Goal: Transaction & Acquisition: Purchase product/service

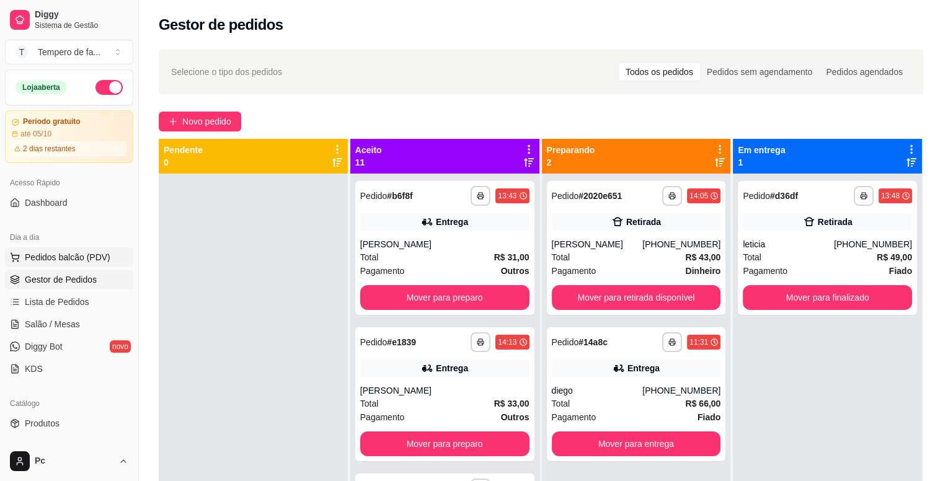
click at [55, 261] on span "Pedidos balcão (PDV)" at bounding box center [68, 257] width 86 height 12
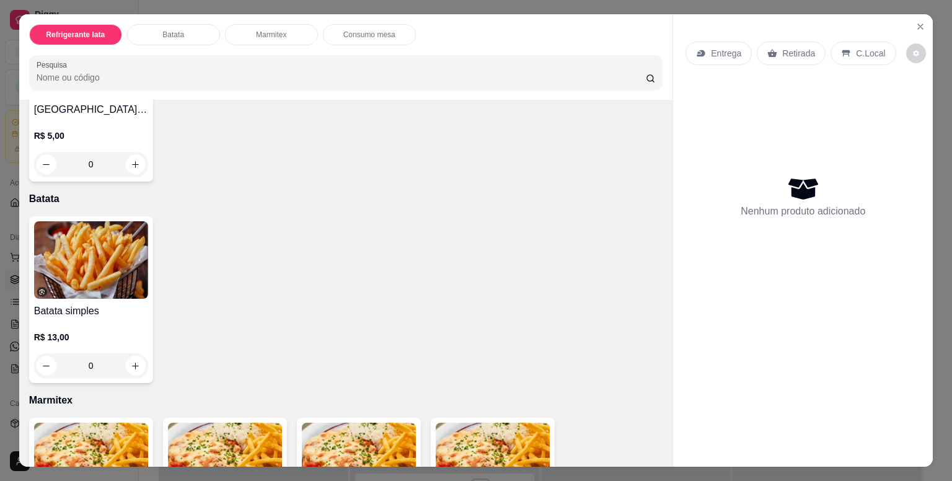
scroll to position [868, 0]
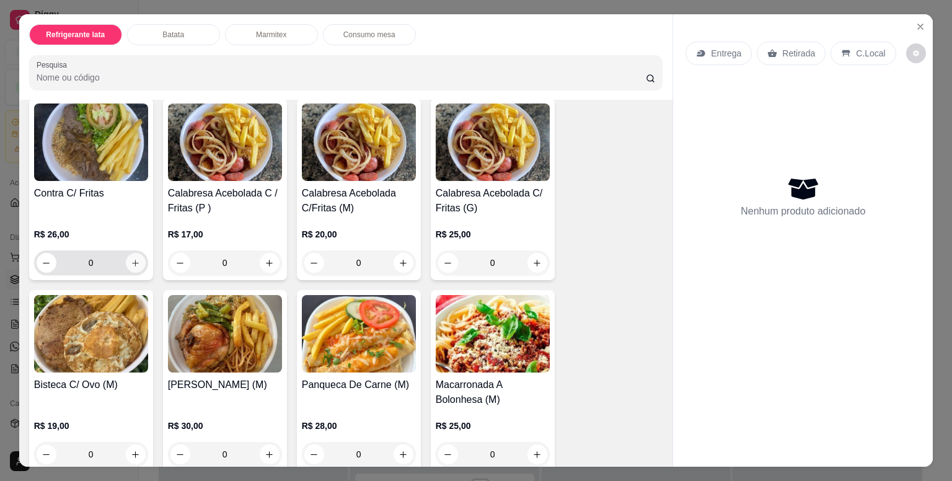
click at [133, 263] on button "increase-product-quantity" at bounding box center [136, 263] width 20 height 20
type input "1"
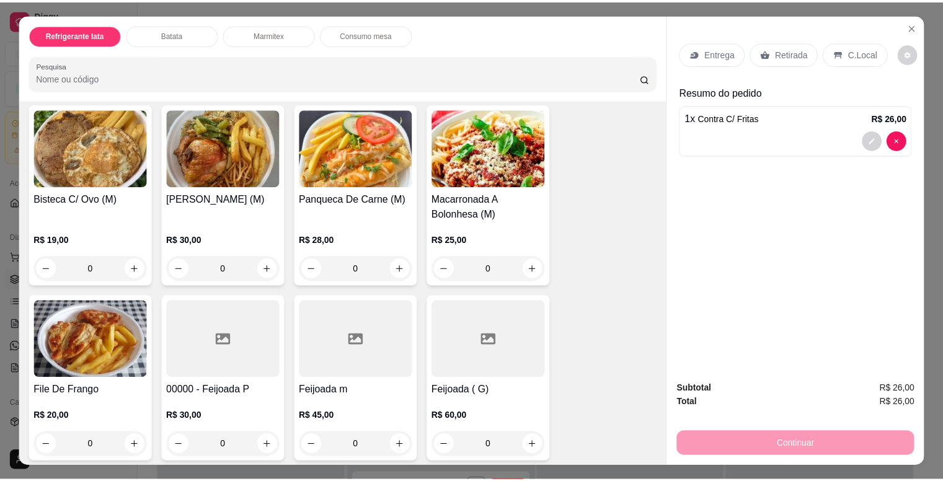
scroll to position [1302, 0]
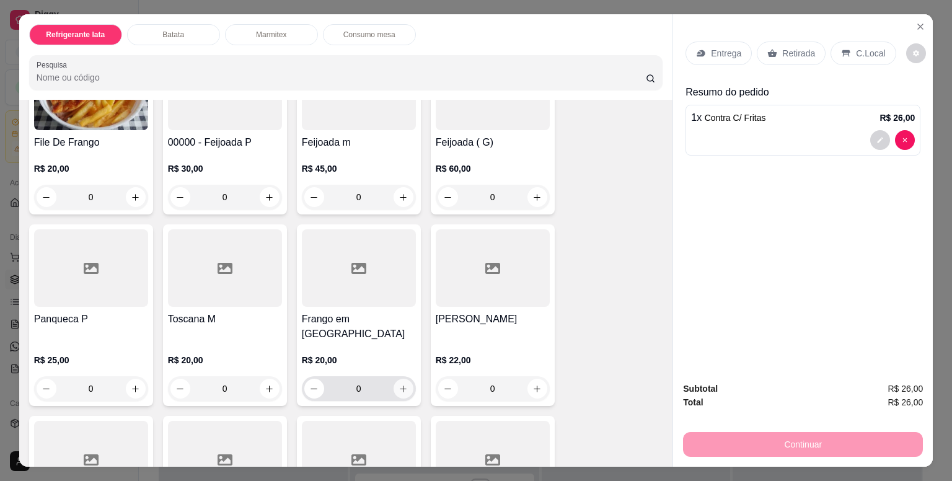
click at [401, 384] on icon "increase-product-quantity" at bounding box center [403, 388] width 9 height 9
type input "1"
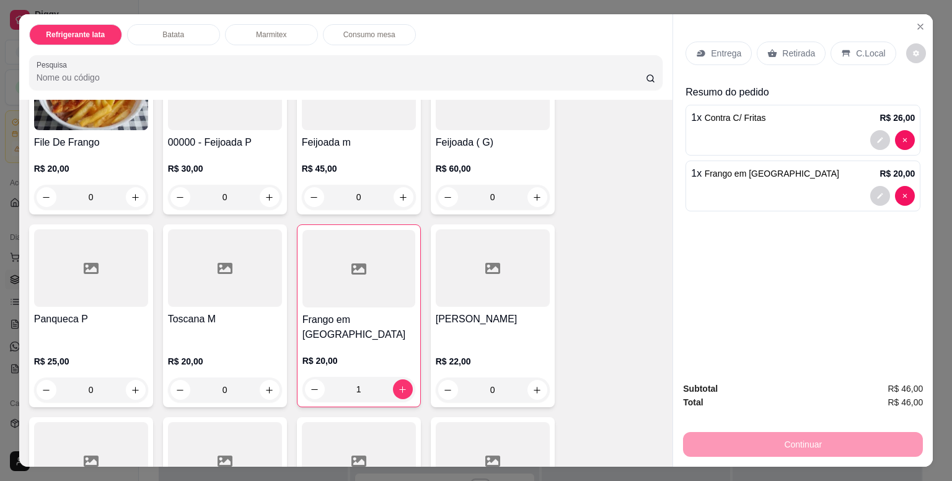
click at [711, 47] on p "Entrega" at bounding box center [726, 53] width 30 height 12
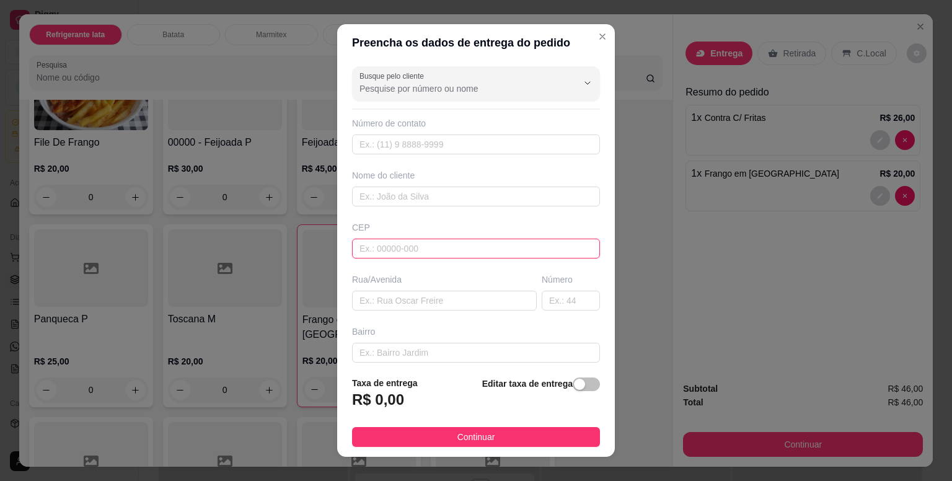
click at [404, 246] on input "text" at bounding box center [476, 249] width 248 height 20
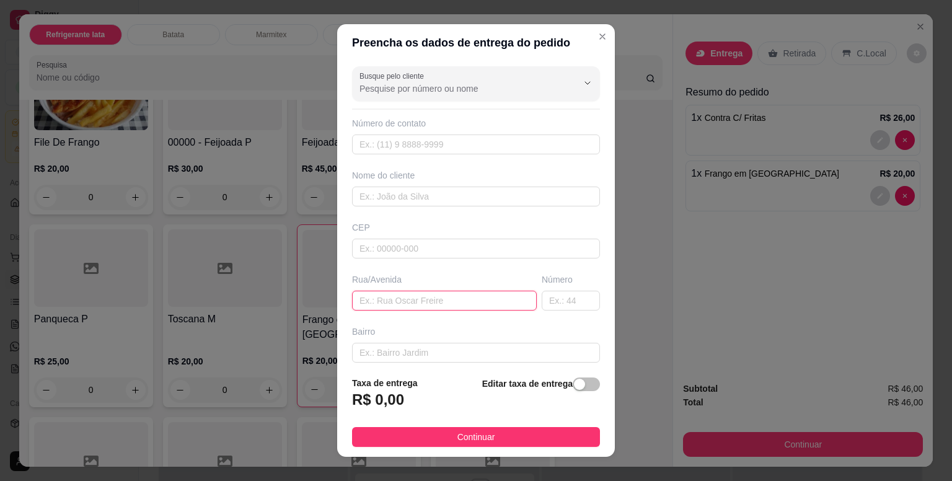
click at [393, 296] on input "text" at bounding box center [444, 301] width 185 height 20
paste input "[STREET_ADDRESS][PERSON_NAME]"
click at [513, 302] on input "[STREET_ADDRESS][PERSON_NAME]" at bounding box center [444, 301] width 185 height 20
type input "Rua [PERSON_NAME]"
click at [542, 301] on input "text" at bounding box center [571, 301] width 58 height 20
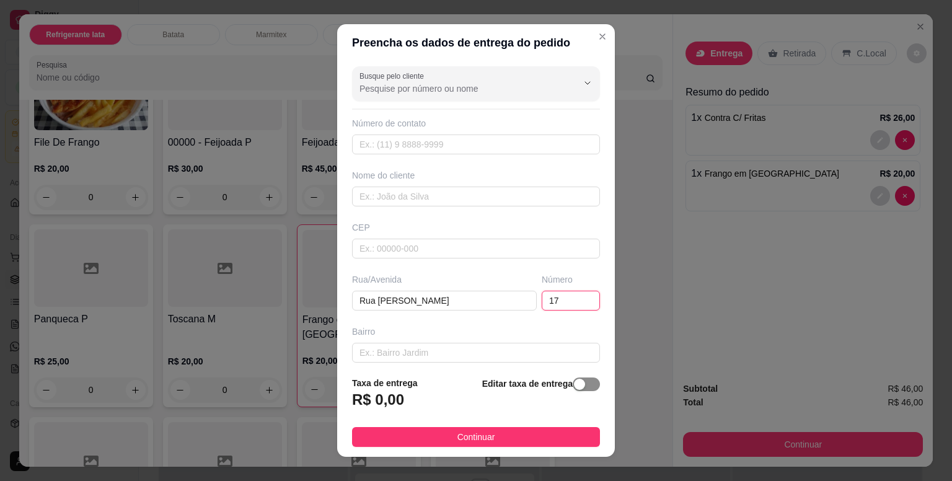
type input "17"
click at [574, 385] on div "button" at bounding box center [579, 384] width 11 height 11
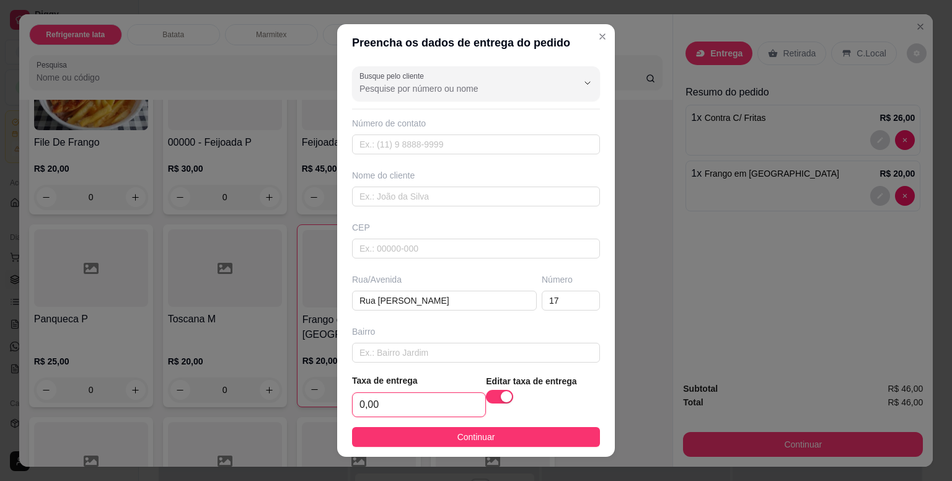
click at [403, 415] on input "0,00" at bounding box center [419, 405] width 133 height 24
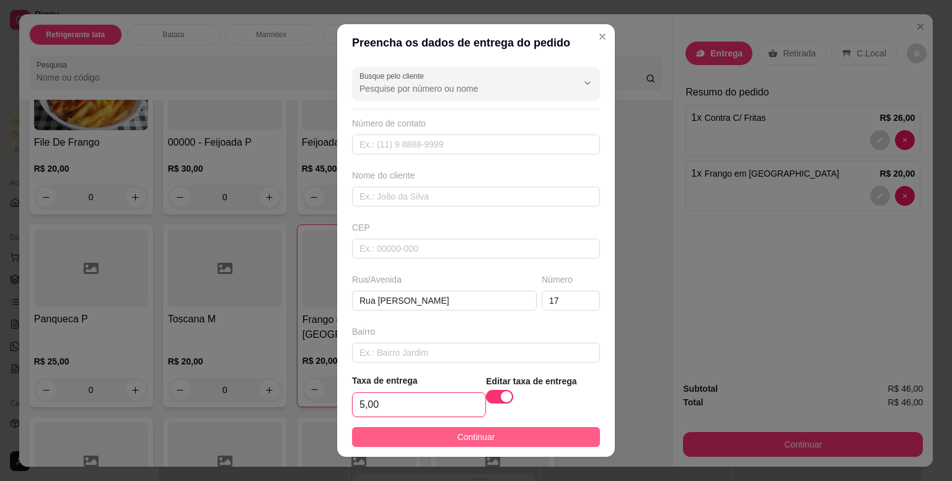
type input "5,00"
click at [495, 437] on button "Continuar" at bounding box center [476, 437] width 248 height 20
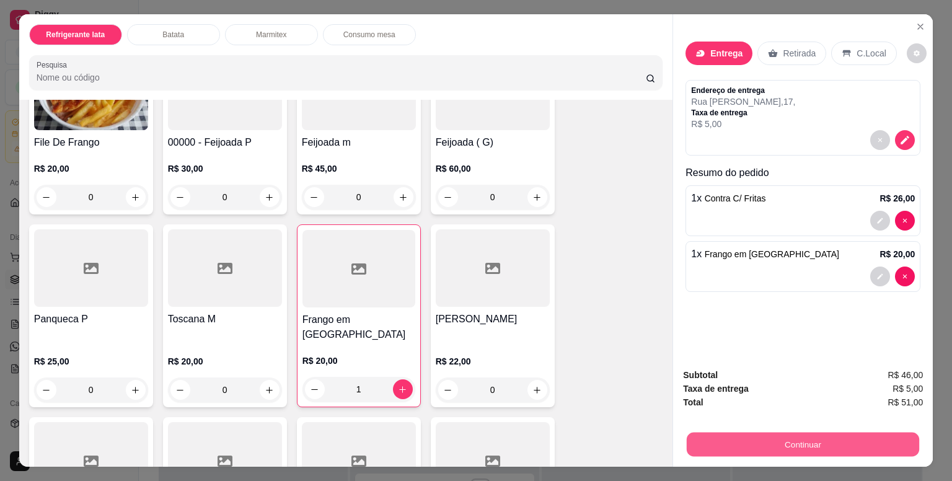
click at [769, 437] on button "Continuar" at bounding box center [803, 444] width 232 height 24
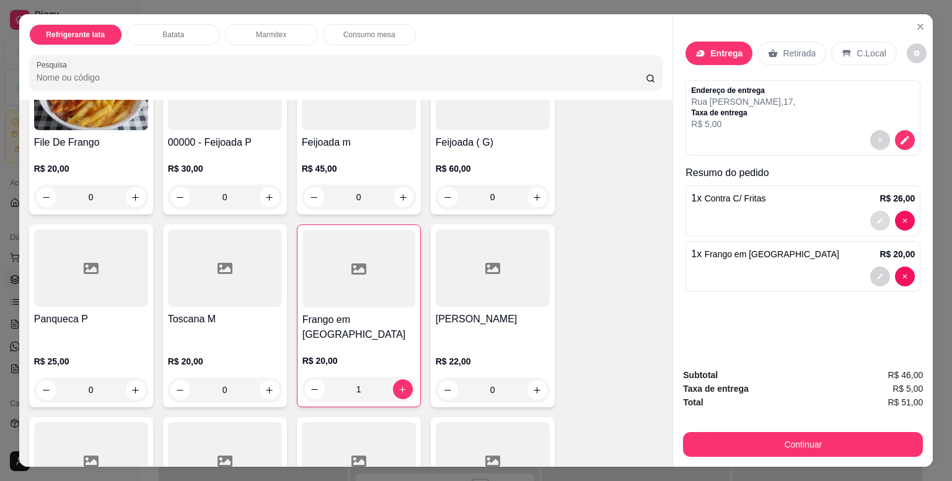
click at [878, 217] on icon "decrease-product-quantity" at bounding box center [880, 220] width 7 height 7
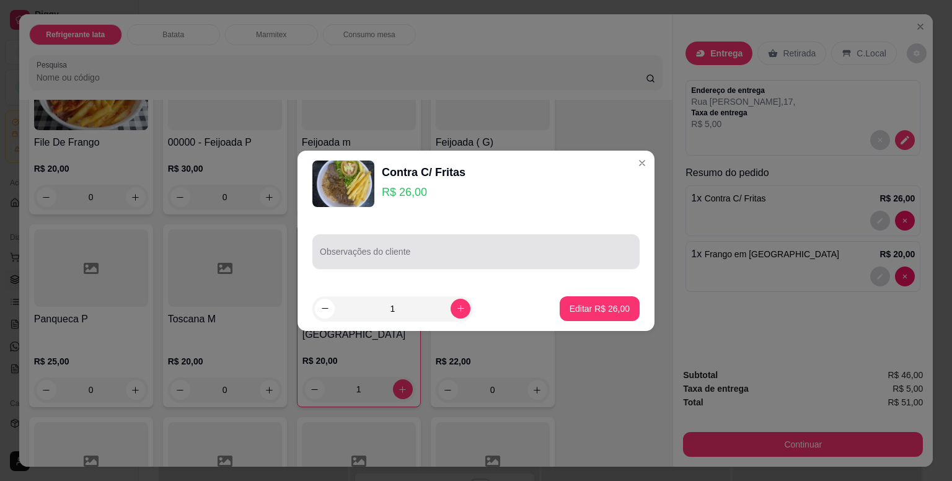
click at [408, 261] on input "Observações do cliente" at bounding box center [476, 256] width 312 height 12
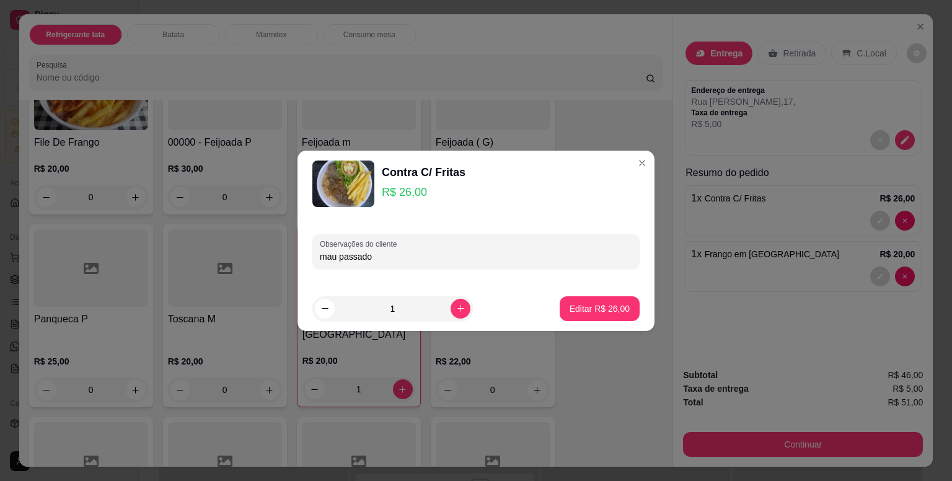
type input "mau passado"
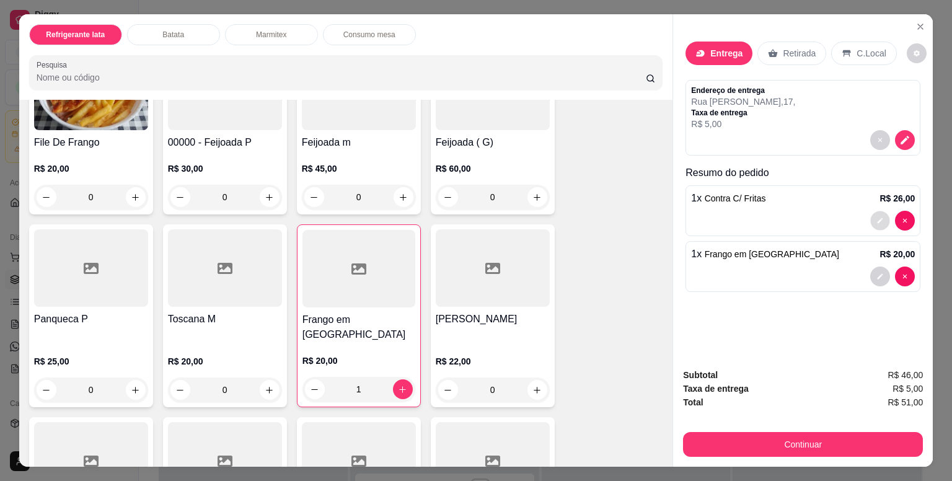
click at [878, 218] on icon "decrease-product-quantity" at bounding box center [881, 221] width 6 height 6
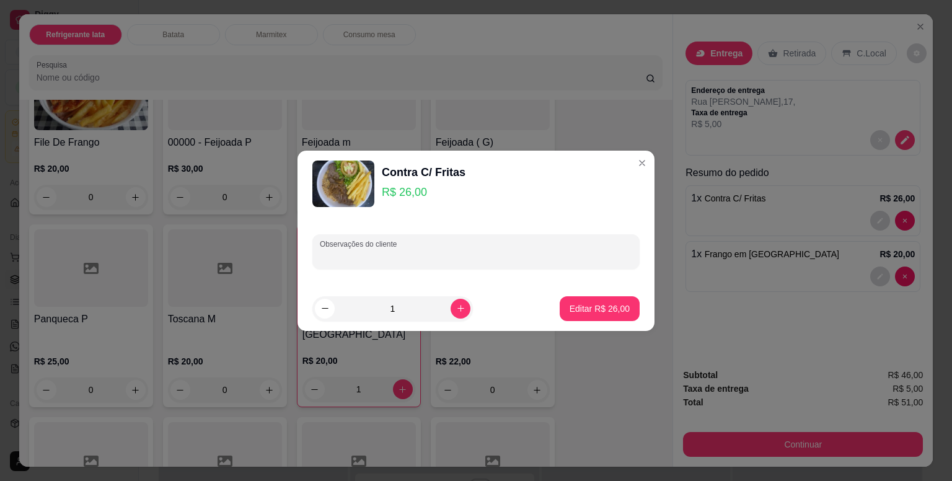
click at [467, 251] on input "Observações do cliente" at bounding box center [476, 256] width 312 height 12
drag, startPoint x: 357, startPoint y: 260, endPoint x: 343, endPoint y: 279, distance: 23.6
click at [340, 280] on div "Observações do cliente mau facado" at bounding box center [476, 251] width 357 height 69
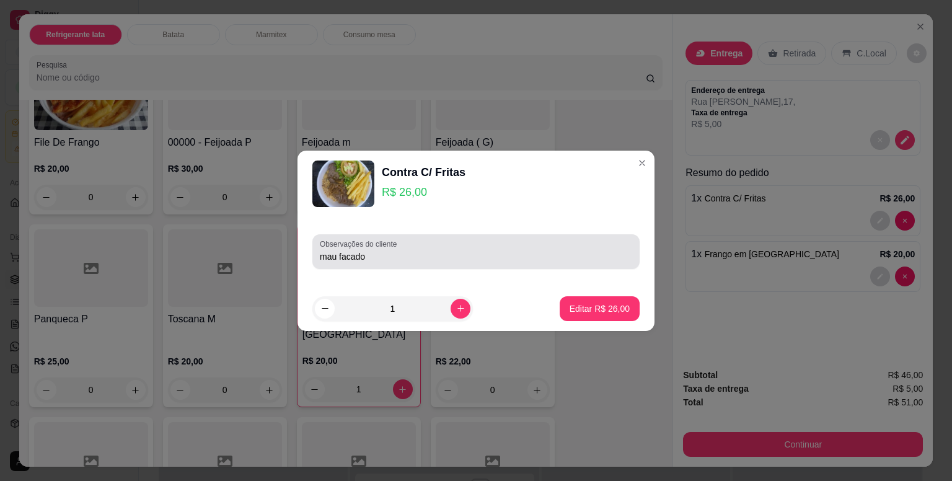
click at [380, 259] on input "mau facado" at bounding box center [476, 256] width 312 height 12
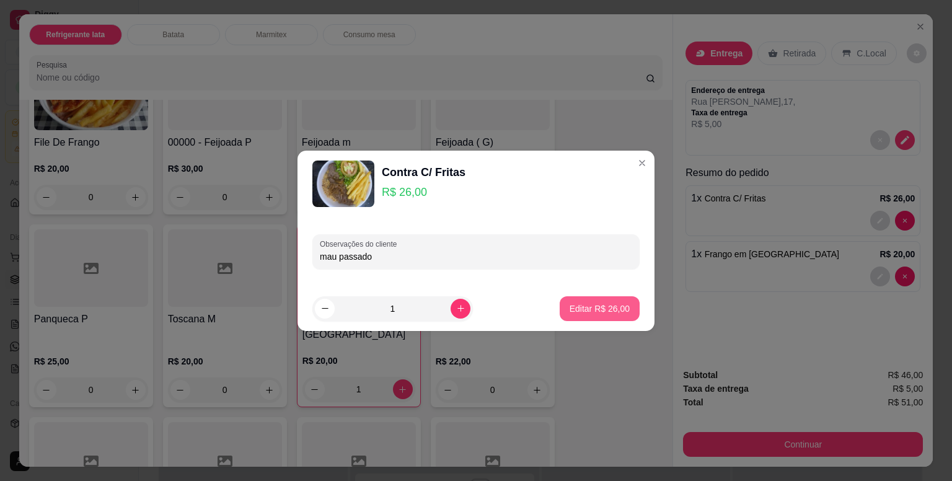
type input "mau passado"
click at [602, 309] on p "Editar R$ 26,00" at bounding box center [599, 309] width 58 height 12
type input "0"
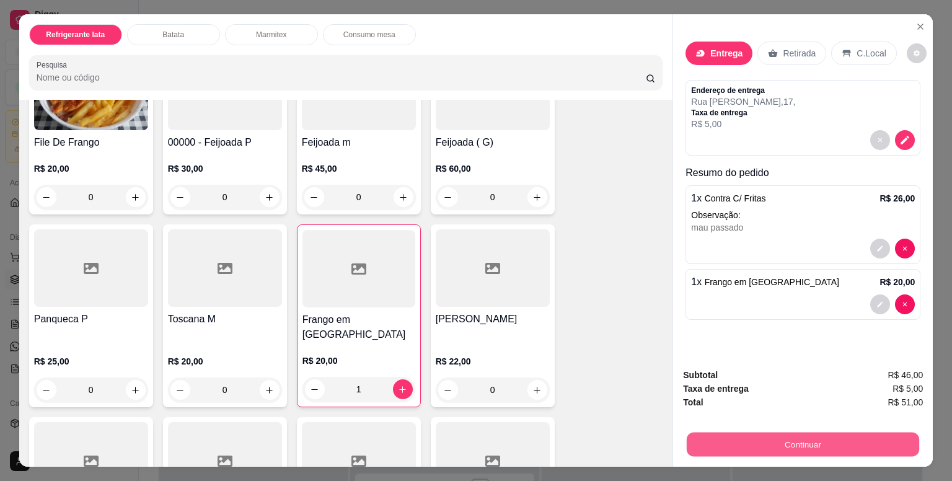
click at [784, 443] on button "Continuar" at bounding box center [803, 444] width 232 height 24
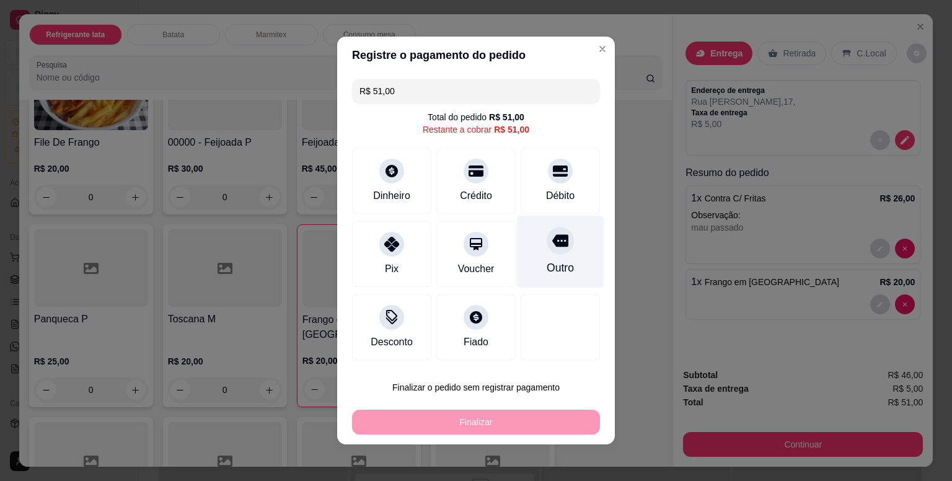
click at [547, 251] on div at bounding box center [560, 240] width 27 height 27
type input "R$ 0,00"
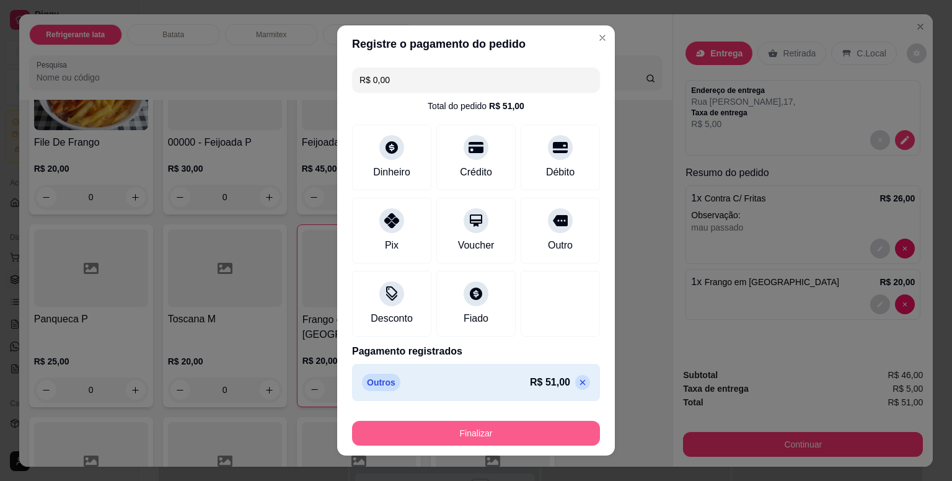
click at [514, 433] on button "Finalizar" at bounding box center [476, 433] width 248 height 25
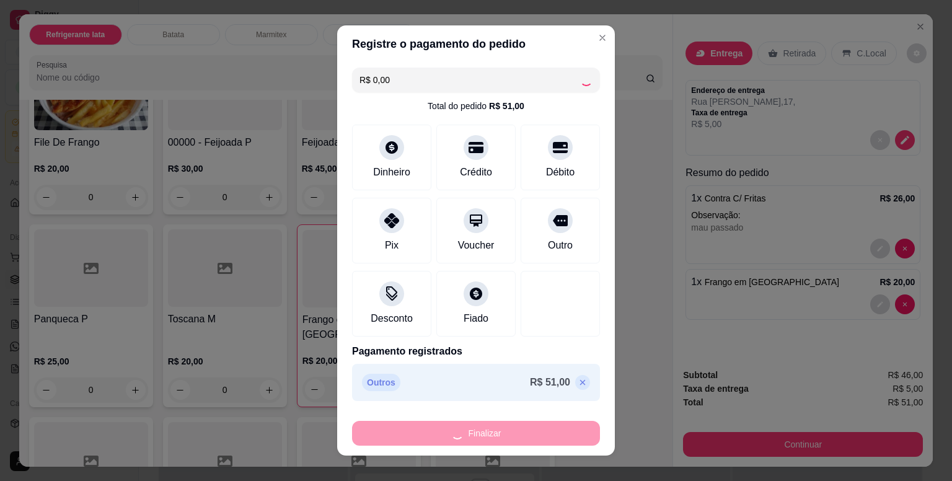
type input "0"
type input "-R$ 51,00"
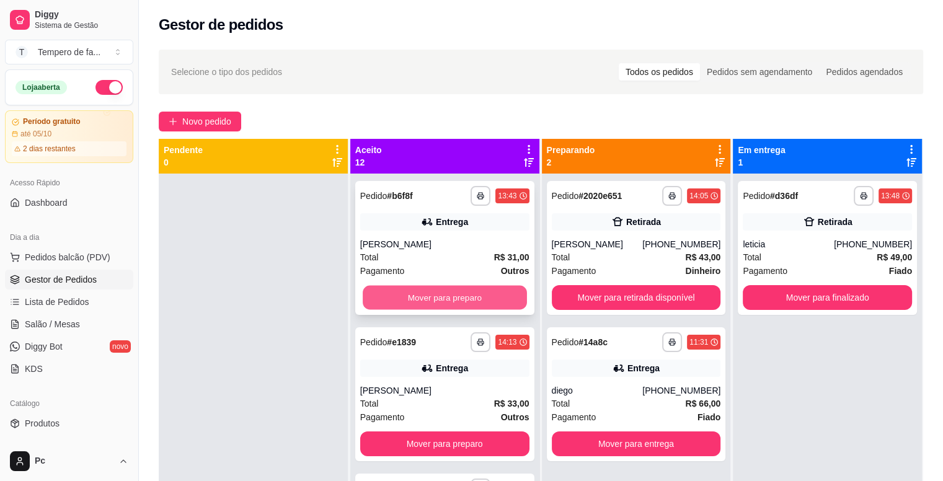
click at [441, 301] on button "Mover para preparo" at bounding box center [445, 298] width 164 height 24
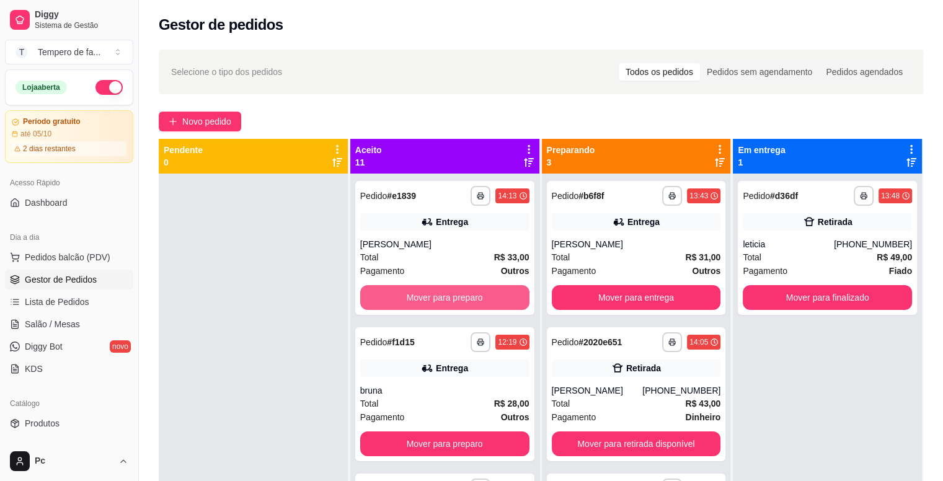
click at [441, 301] on button "Mover para preparo" at bounding box center [444, 297] width 169 height 25
click at [441, 301] on button "Mover para preparo" at bounding box center [445, 298] width 164 height 24
click at [441, 301] on div "Mover para preparo" at bounding box center [444, 297] width 169 height 25
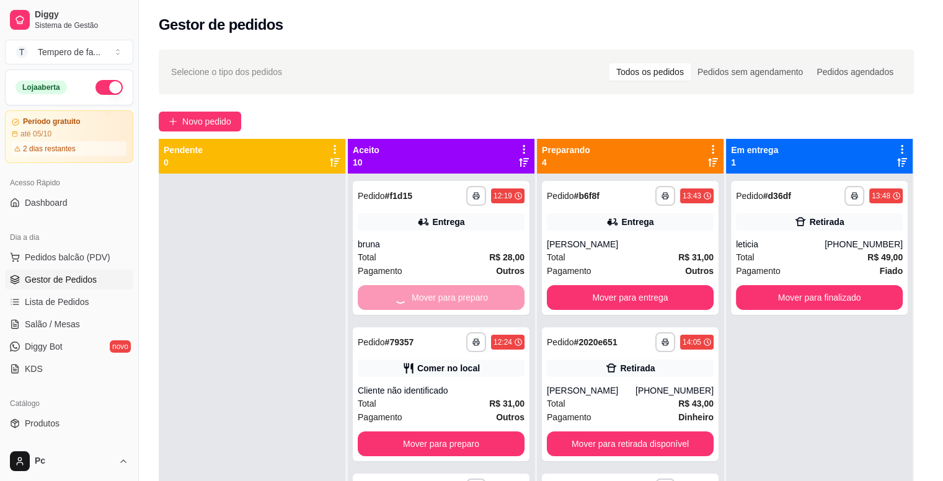
click at [441, 301] on div "Taxa de entrega R$ 5,00" at bounding box center [471, 314] width 333 height 30
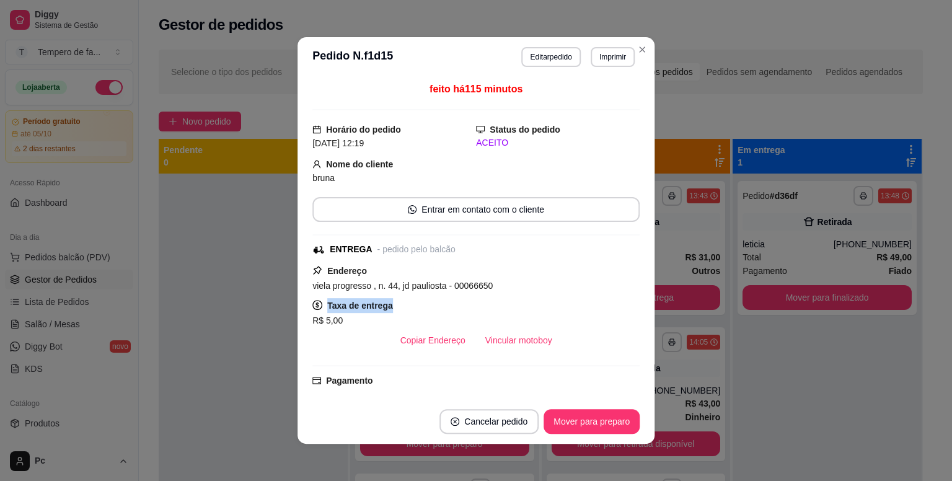
click at [441, 301] on div "Taxa de entrega R$ 5,00" at bounding box center [475, 313] width 327 height 30
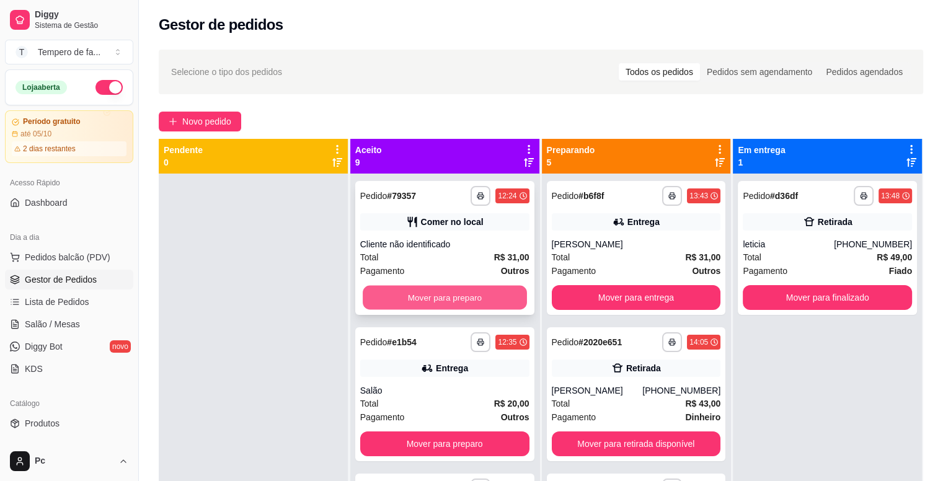
click at [464, 299] on button "Mover para preparo" at bounding box center [445, 298] width 164 height 24
click at [464, 299] on button "Mover para preparo" at bounding box center [444, 297] width 169 height 25
click at [464, 299] on button "Mover para preparo" at bounding box center [445, 298] width 164 height 24
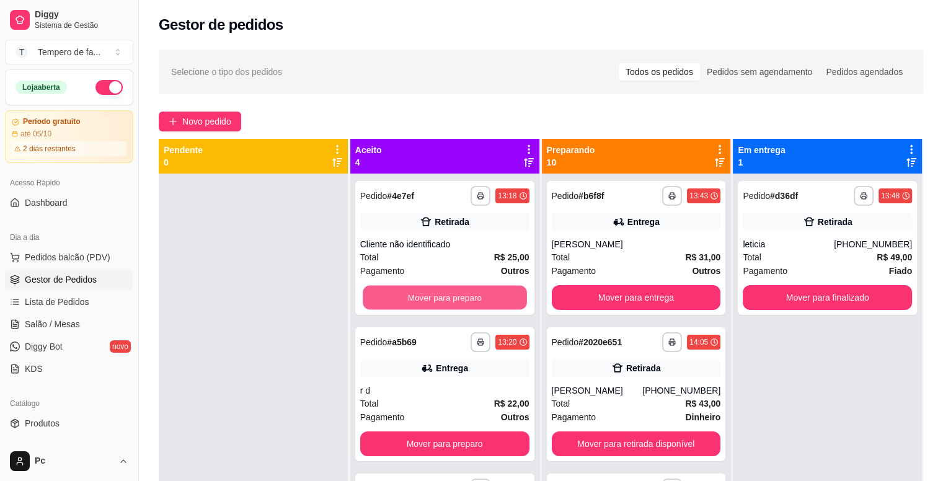
click at [464, 299] on button "Mover para preparo" at bounding box center [445, 298] width 164 height 24
click at [464, 299] on button "Mover para preparo" at bounding box center [444, 297] width 169 height 25
click at [464, 299] on button "Mover para preparo" at bounding box center [445, 298] width 164 height 24
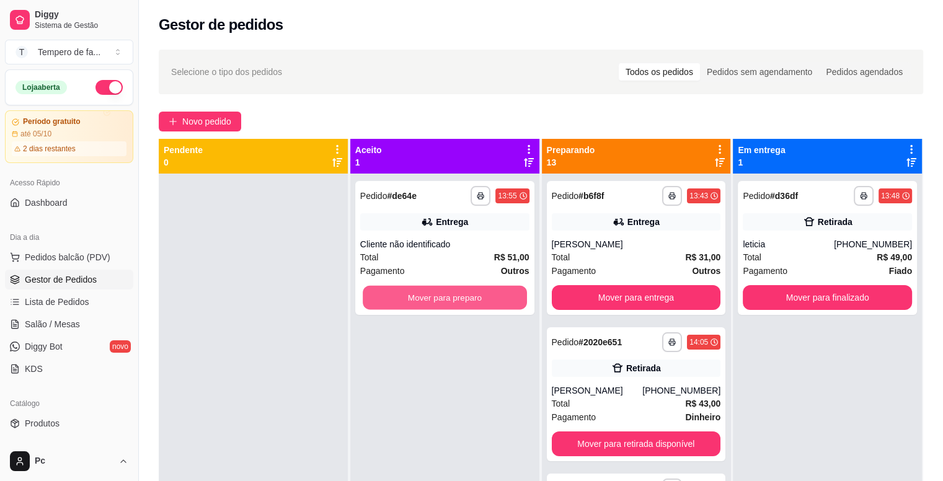
click at [464, 299] on button "Mover para preparo" at bounding box center [445, 298] width 164 height 24
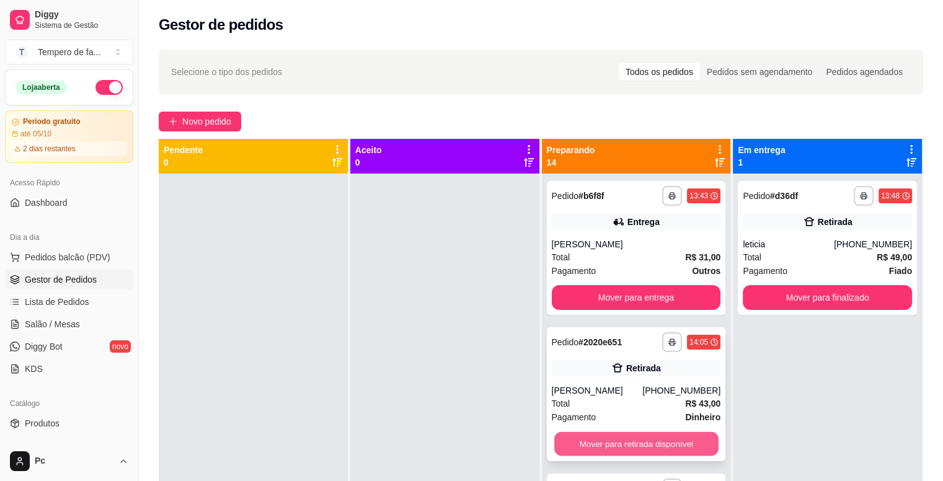
click at [626, 448] on button "Mover para retirada disponível" at bounding box center [636, 444] width 164 height 24
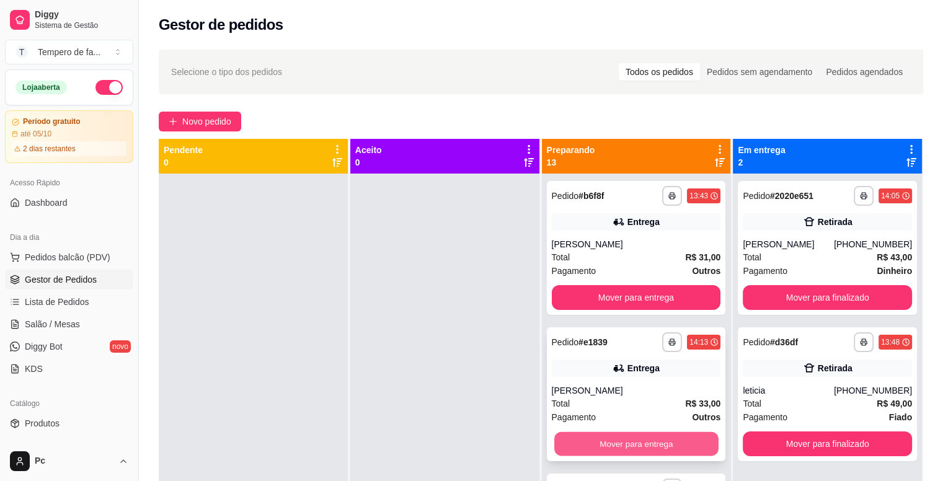
click at [625, 448] on button "Mover para entrega" at bounding box center [636, 444] width 164 height 24
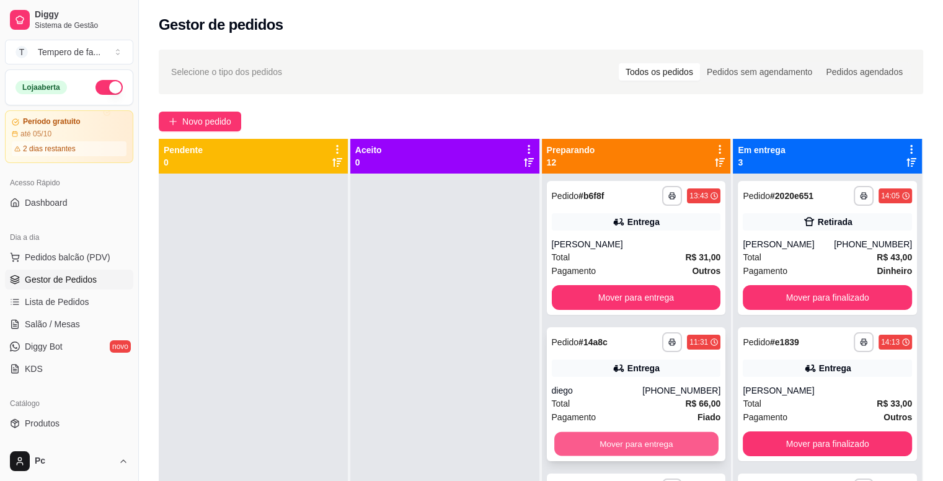
click at [624, 449] on button "Mover para entrega" at bounding box center [636, 444] width 164 height 24
click at [624, 449] on button "Mover para entrega" at bounding box center [636, 443] width 169 height 25
click at [622, 445] on button "Mover para retirada disponível" at bounding box center [636, 444] width 164 height 24
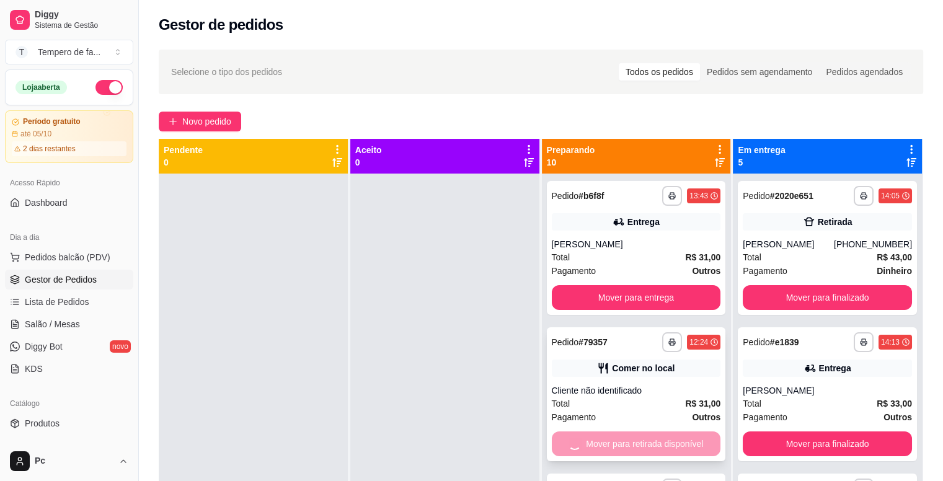
click at [622, 445] on div "Mover para retirada disponível" at bounding box center [636, 443] width 169 height 25
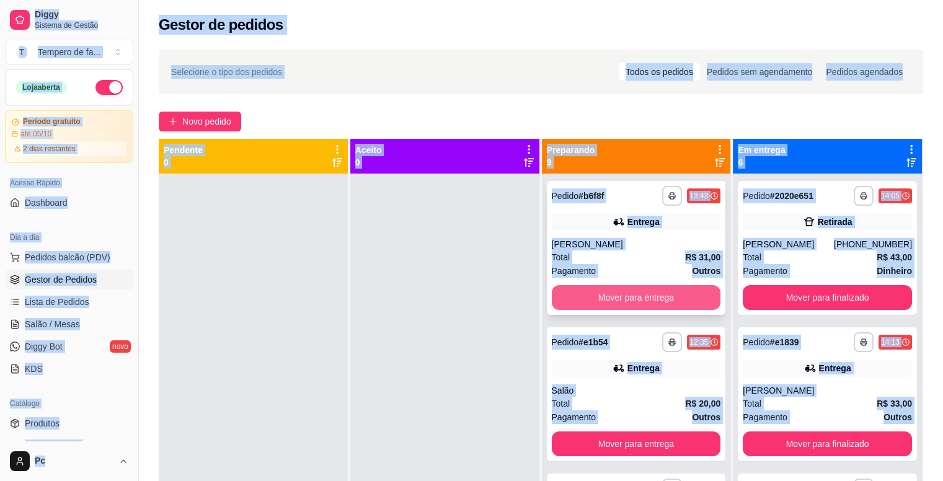
click at [624, 295] on button "Mover para entrega" at bounding box center [636, 297] width 169 height 25
click at [624, 295] on div "Mover para entrega" at bounding box center [636, 297] width 169 height 25
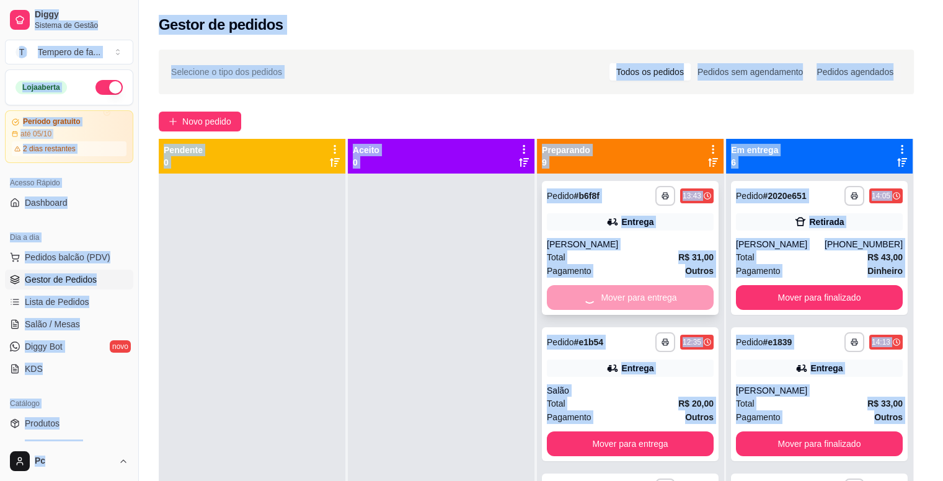
click at [624, 295] on div "Endereço [STREET_ADDRESS] 385, Parque Suburbano - 06663500 IFood Taxa de entreg…" at bounding box center [471, 309] width 335 height 91
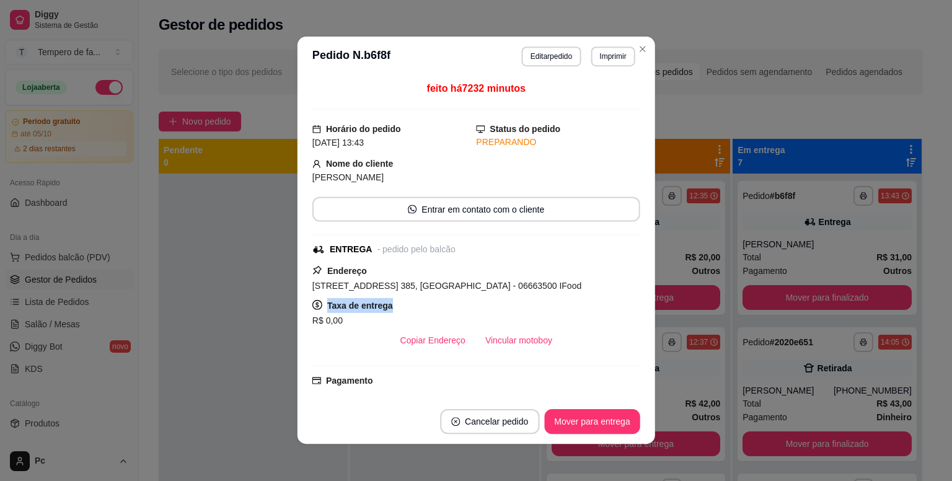
click at [624, 295] on div "Endereço [STREET_ADDRESS] 385, Parque Suburbano - 06663500 IFood Taxa de entreg…" at bounding box center [476, 307] width 328 height 89
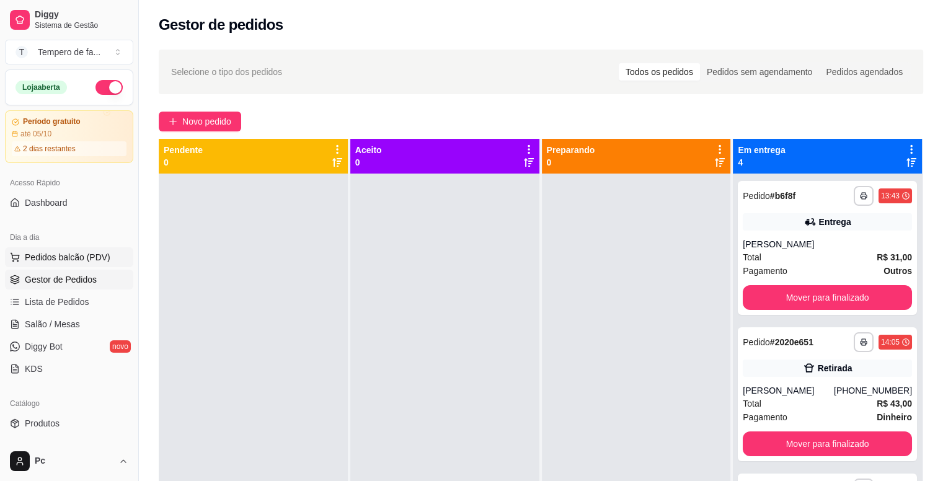
click at [60, 259] on span "Pedidos balcão (PDV)" at bounding box center [68, 257] width 86 height 12
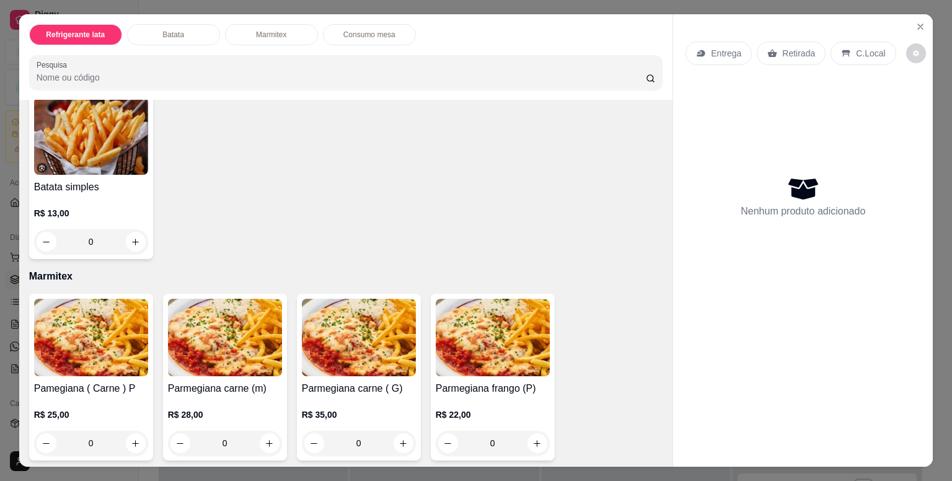
scroll to position [930, 0]
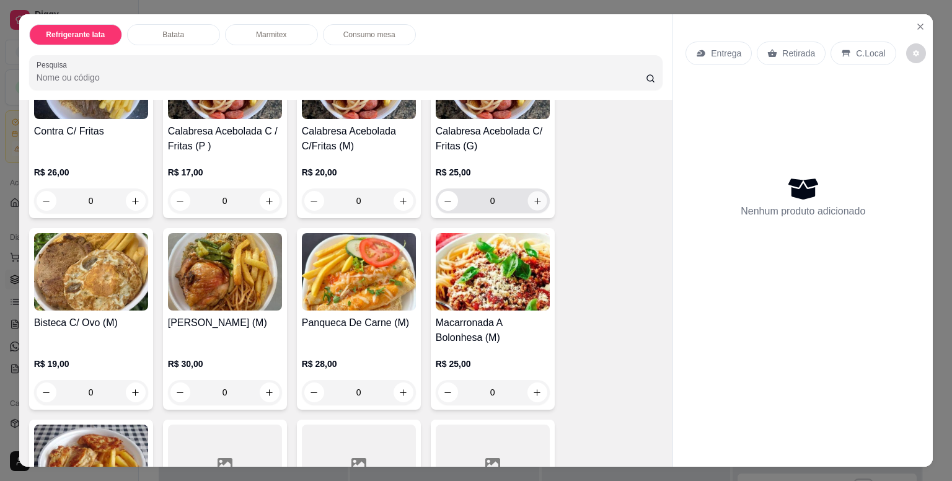
click at [533, 198] on icon "increase-product-quantity" at bounding box center [537, 201] width 9 height 9
type input "1"
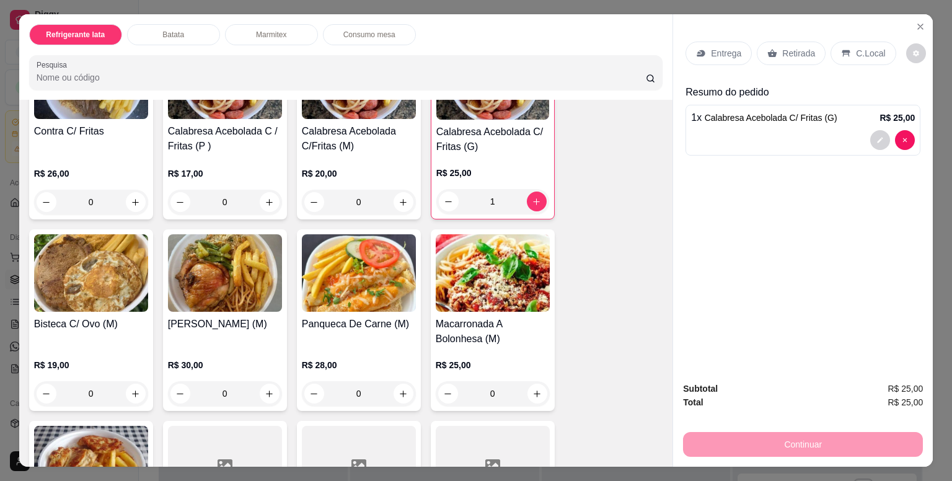
click at [731, 51] on p "Entrega" at bounding box center [726, 53] width 30 height 12
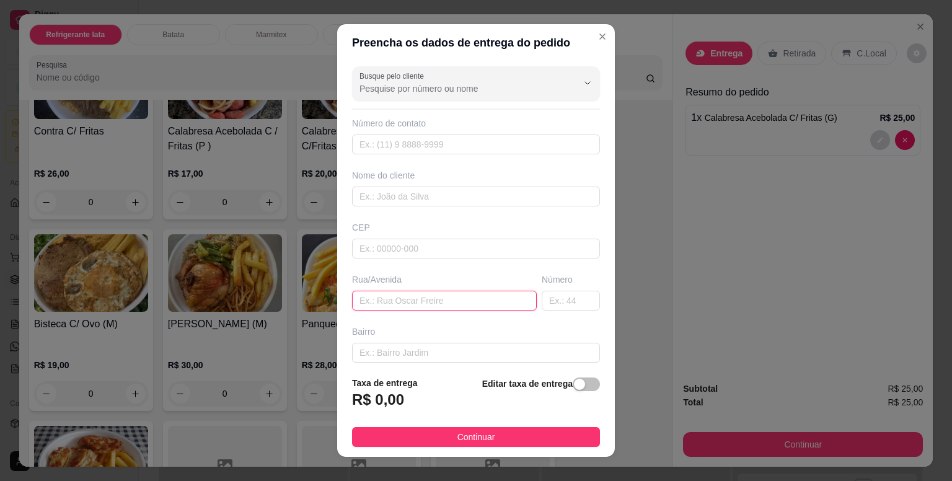
drag, startPoint x: 399, startPoint y: 250, endPoint x: 381, endPoint y: 307, distance: 59.8
click at [381, 307] on input "text" at bounding box center [444, 301] width 185 height 20
paste input "R. [PERSON_NAME][STREET_ADDRESS]"
type input "R. [PERSON_NAME],"
click at [542, 306] on input "text" at bounding box center [571, 301] width 58 height 20
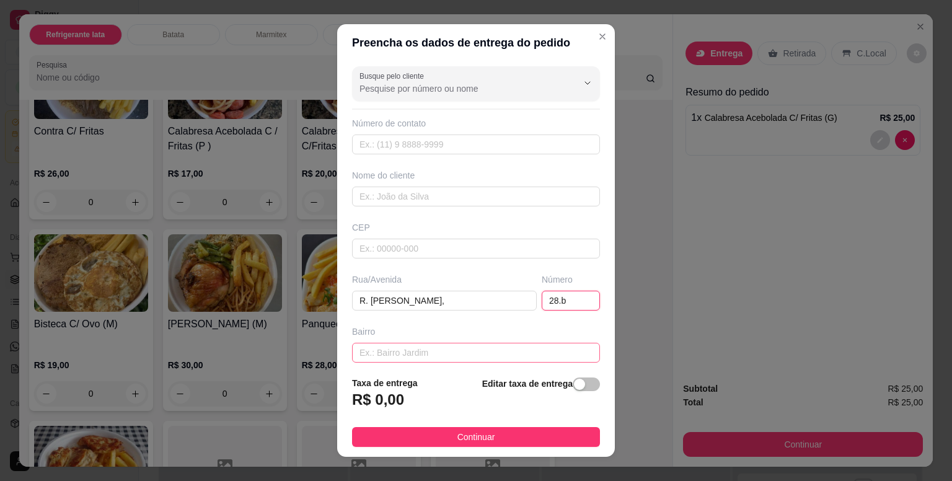
type input "28.b"
click at [407, 355] on input "text" at bounding box center [476, 353] width 248 height 20
click at [429, 350] on input "viela em frente" at bounding box center [476, 353] width 248 height 20
type input "viela em frente da escola"
click at [574, 380] on div "button" at bounding box center [579, 384] width 11 height 11
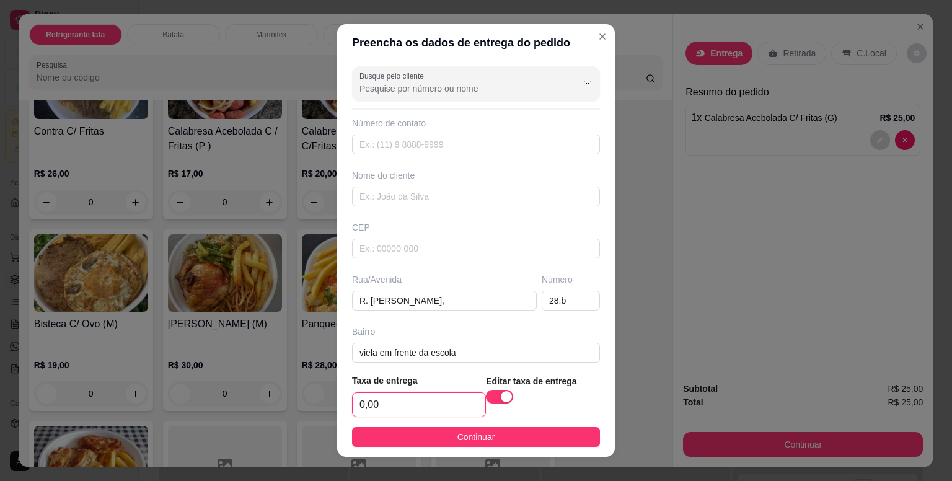
click at [428, 402] on input "0,00" at bounding box center [419, 405] width 133 height 24
type input "5,00"
click at [415, 195] on input "text" at bounding box center [476, 197] width 248 height 20
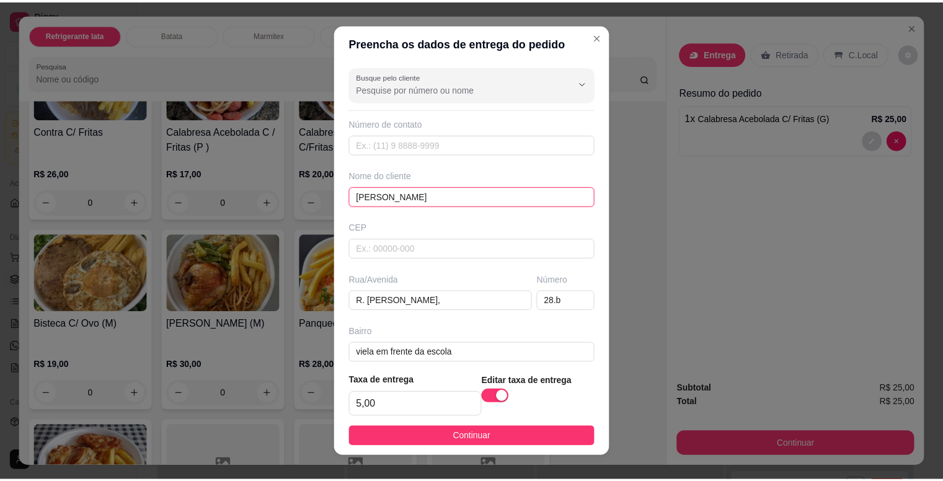
scroll to position [112, 0]
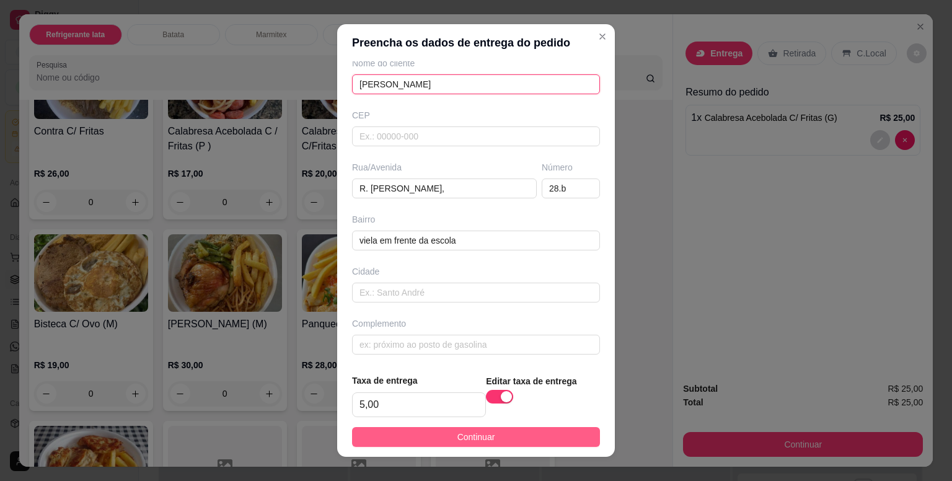
type input "[PERSON_NAME]"
click at [460, 435] on span "Continuar" at bounding box center [476, 437] width 38 height 14
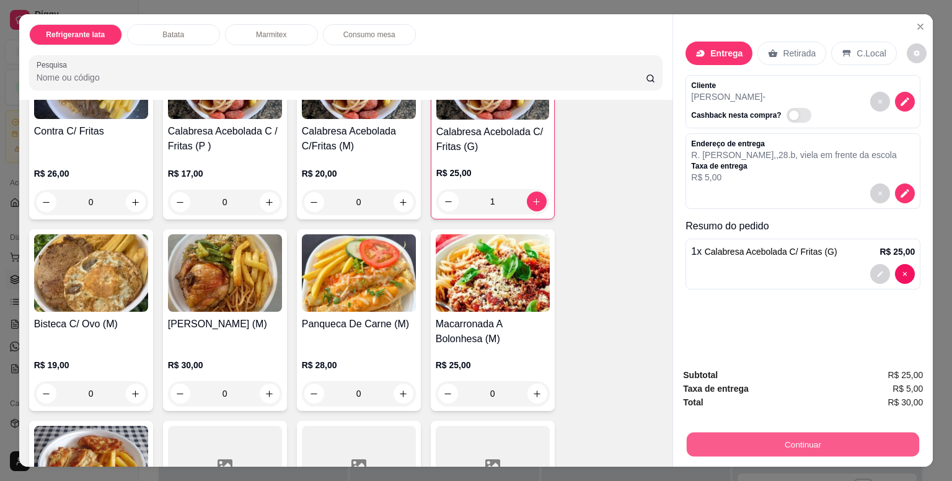
click at [733, 437] on button "Continuar" at bounding box center [803, 444] width 232 height 24
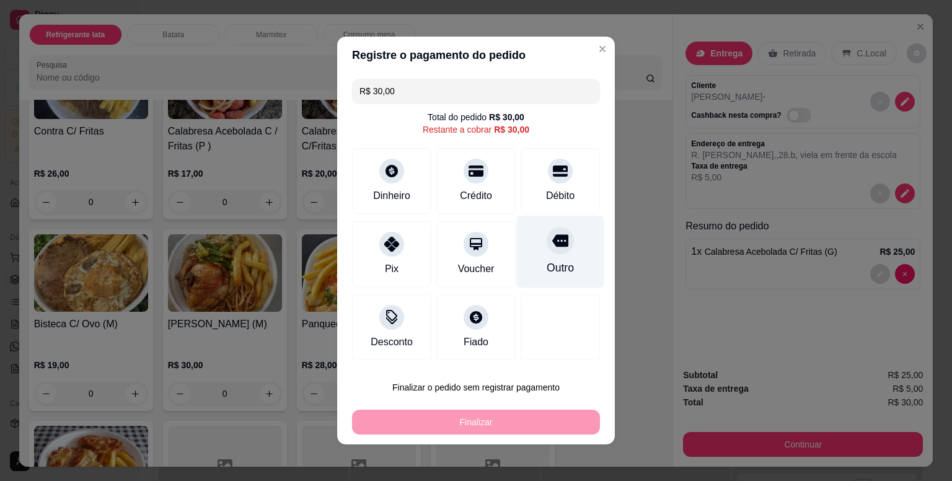
click at [549, 254] on div at bounding box center [560, 240] width 27 height 27
type input "R$ 0,00"
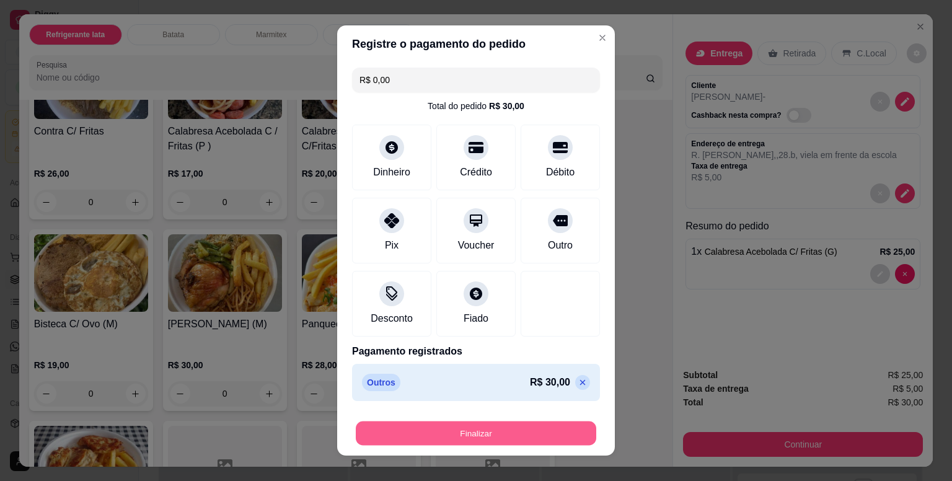
click at [514, 432] on button "Finalizar" at bounding box center [476, 434] width 241 height 24
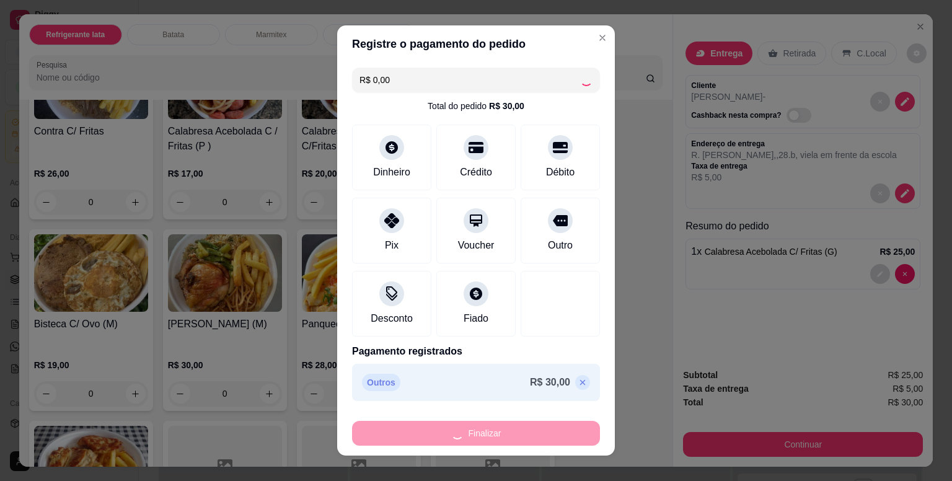
type input "0"
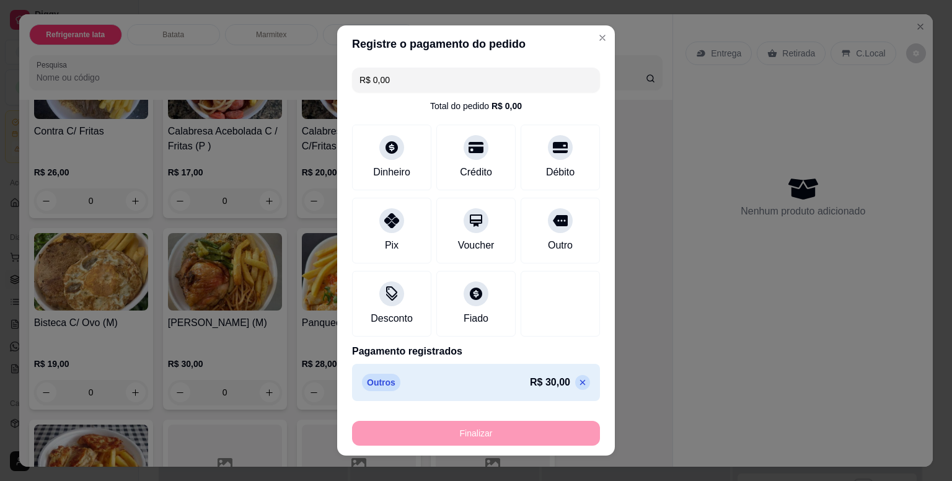
type input "-R$ 30,00"
